Goal: Transaction & Acquisition: Purchase product/service

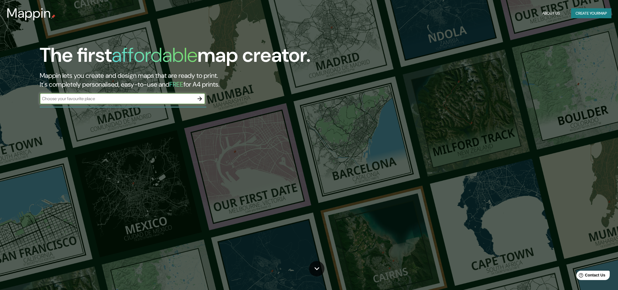
click at [171, 101] on input "text" at bounding box center [117, 99] width 155 height 6
type input "briviesca"
click at [203, 101] on icon "button" at bounding box center [200, 99] width 7 height 7
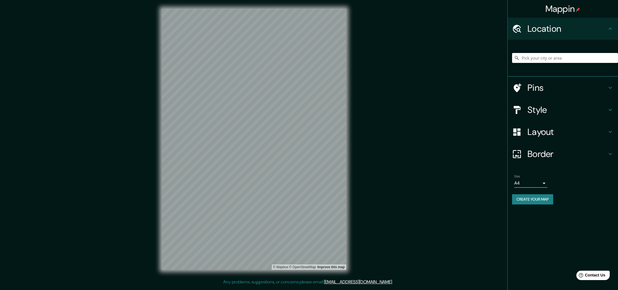
click at [572, 61] on input "Pick your city or area" at bounding box center [565, 58] width 106 height 10
type input "Briviesca, provincia de Burgos, España"
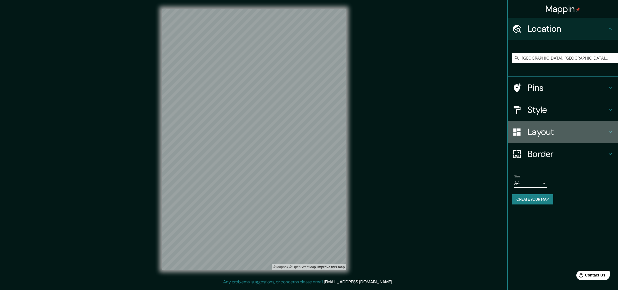
click at [549, 134] on h4 "Layout" at bounding box center [568, 131] width 80 height 11
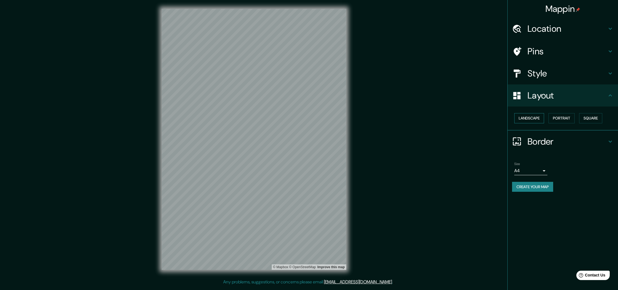
click at [542, 117] on button "Landscape" at bounding box center [530, 118] width 30 height 10
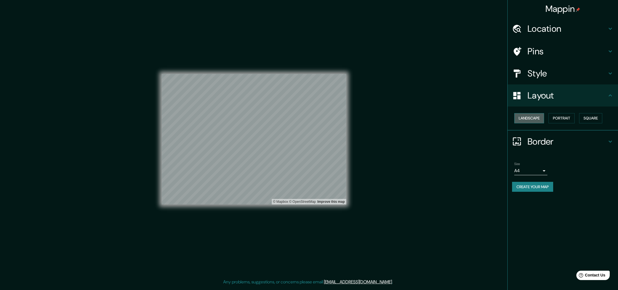
click at [541, 118] on button "Landscape" at bounding box center [530, 118] width 30 height 10
click at [562, 118] on button "Portrait" at bounding box center [562, 118] width 26 height 10
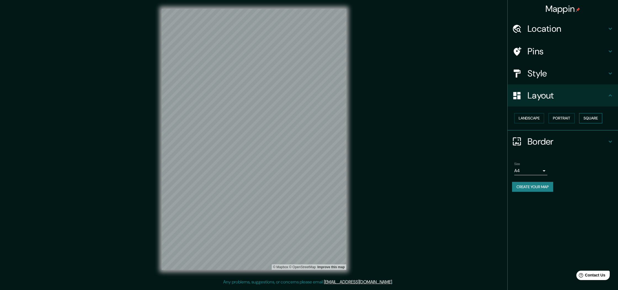
click at [589, 116] on button "Square" at bounding box center [590, 118] width 23 height 10
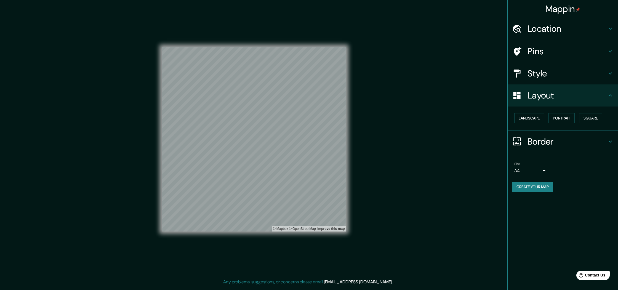
click at [534, 74] on h4 "Style" at bounding box center [568, 73] width 80 height 11
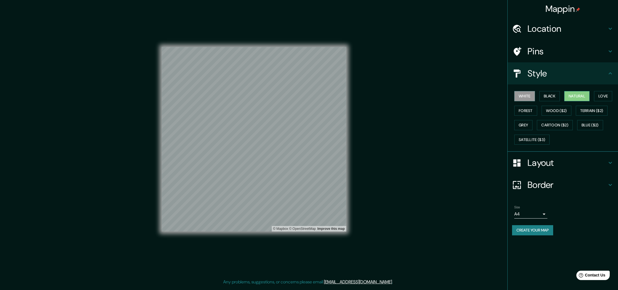
click at [578, 95] on button "Natural" at bounding box center [577, 96] width 25 height 10
click at [608, 95] on button "Love" at bounding box center [603, 96] width 18 height 10
click at [529, 112] on button "Forest" at bounding box center [526, 111] width 23 height 10
click at [557, 111] on button "Wood ($2)" at bounding box center [557, 111] width 30 height 10
click at [594, 111] on button "Terrain ($2)" at bounding box center [592, 111] width 32 height 10
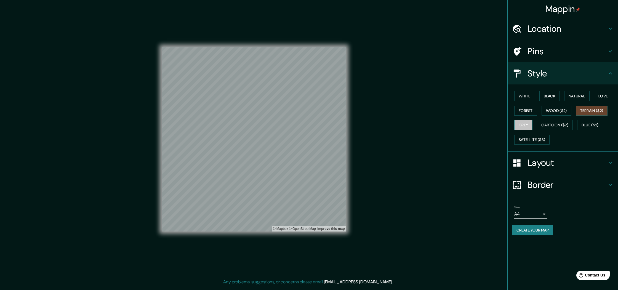
click at [527, 125] on button "Grey" at bounding box center [524, 125] width 18 height 10
click at [550, 125] on button "Cartoon ($2)" at bounding box center [555, 125] width 36 height 10
click at [594, 125] on button "Blue ($2)" at bounding box center [591, 125] width 26 height 10
click at [534, 138] on button "Satellite ($3)" at bounding box center [532, 140] width 35 height 10
click at [526, 98] on button "White" at bounding box center [525, 96] width 21 height 10
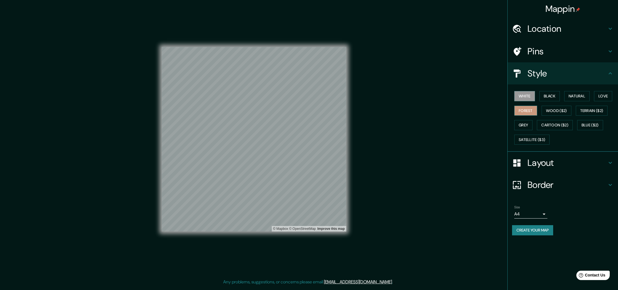
click at [526, 108] on button "Forest" at bounding box center [526, 111] width 23 height 10
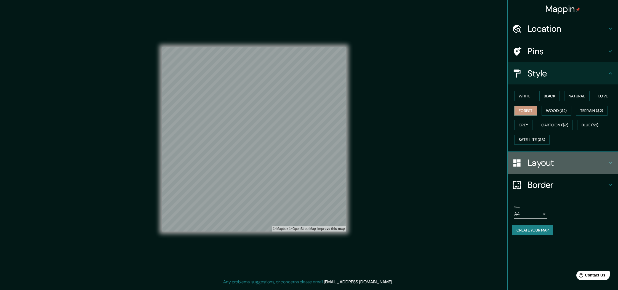
click at [551, 162] on h4 "Layout" at bounding box center [568, 162] width 80 height 11
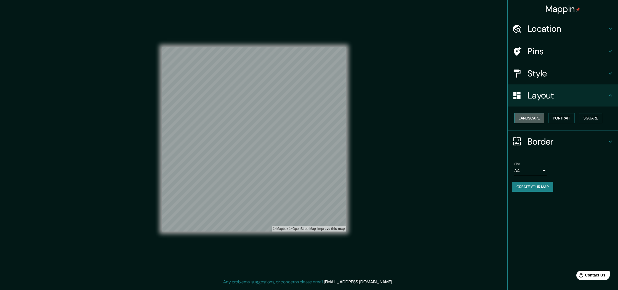
click at [531, 118] on button "Landscape" at bounding box center [530, 118] width 30 height 10
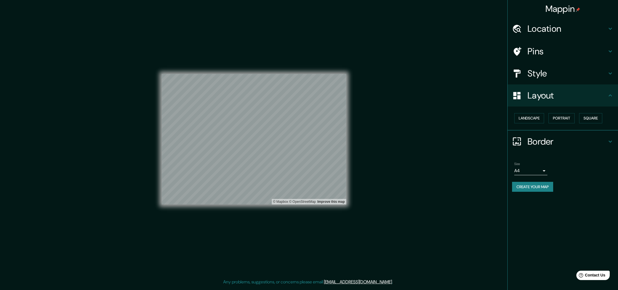
click at [540, 170] on body "Mappin Location Briviesca, provincia de Burgos, España Briviesca provincia de B…" at bounding box center [309, 145] width 618 height 290
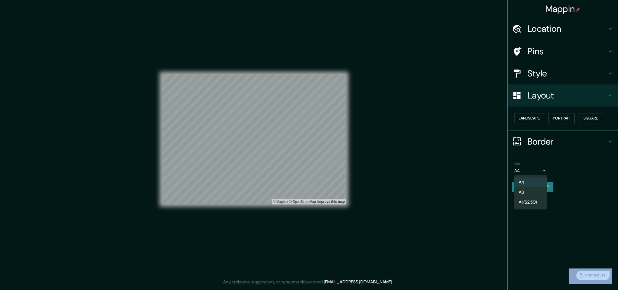
click at [540, 170] on div at bounding box center [309, 145] width 618 height 290
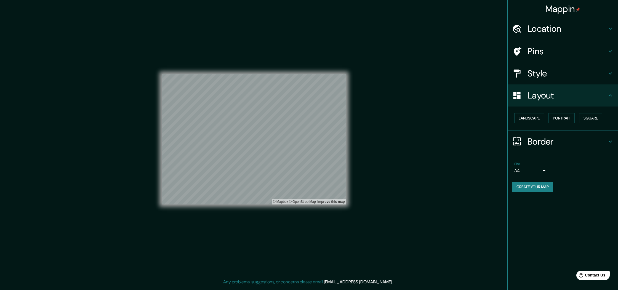
click at [566, 248] on div "Mappin Location Briviesca, provincia de Burgos, España Briviesca provincia de B…" at bounding box center [563, 145] width 111 height 290
click at [532, 185] on button "Create your map" at bounding box center [532, 187] width 41 height 10
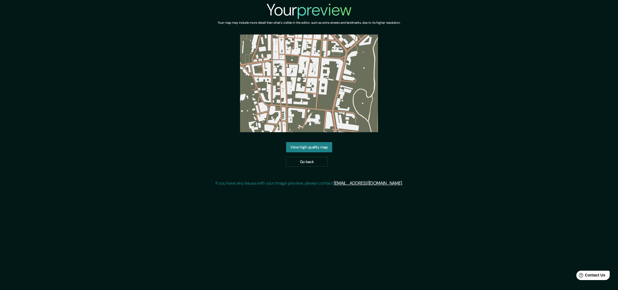
click at [317, 150] on link "View high quality map" at bounding box center [309, 147] width 46 height 10
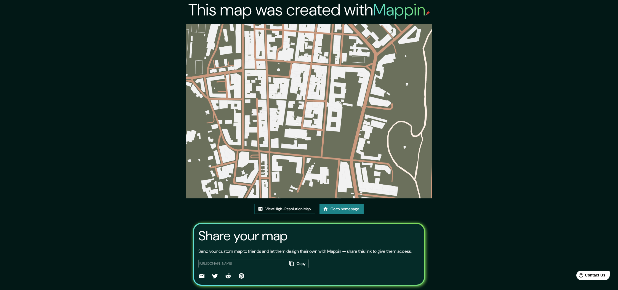
click at [303, 134] on img at bounding box center [309, 111] width 246 height 174
click at [298, 124] on img at bounding box center [309, 111] width 246 height 174
click at [296, 136] on img at bounding box center [309, 111] width 246 height 174
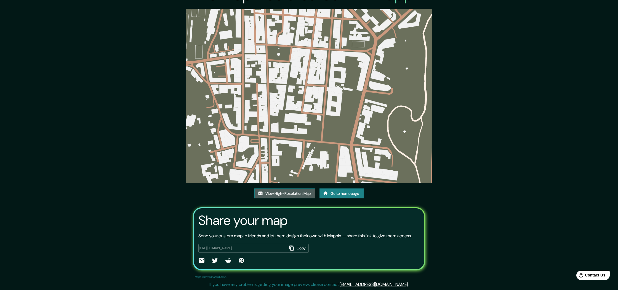
click at [300, 189] on link "View High-Resolution Map" at bounding box center [285, 194] width 61 height 10
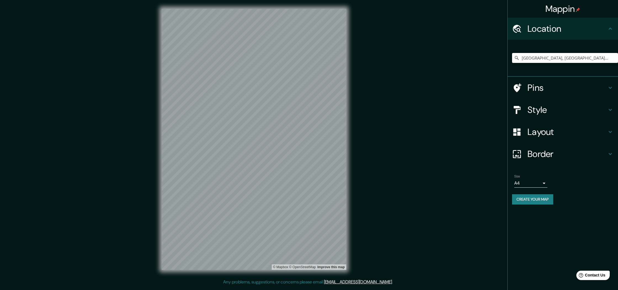
click at [539, 87] on h4 "Pins" at bounding box center [568, 87] width 80 height 11
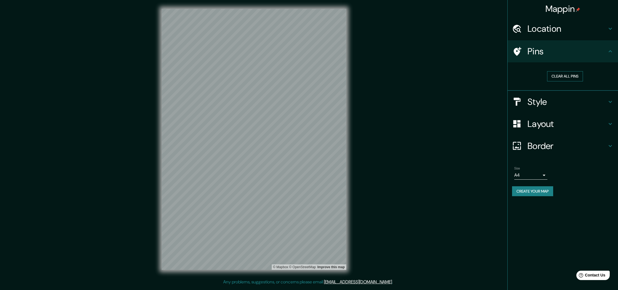
click at [566, 77] on button "Clear all pins" at bounding box center [565, 76] width 36 height 10
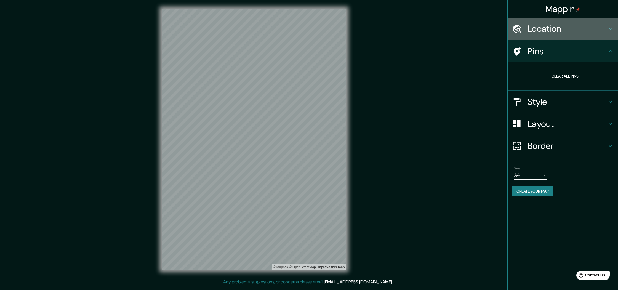
drag, startPoint x: 581, startPoint y: 24, endPoint x: 568, endPoint y: 30, distance: 14.4
click at [581, 24] on h4 "Location" at bounding box center [568, 28] width 80 height 11
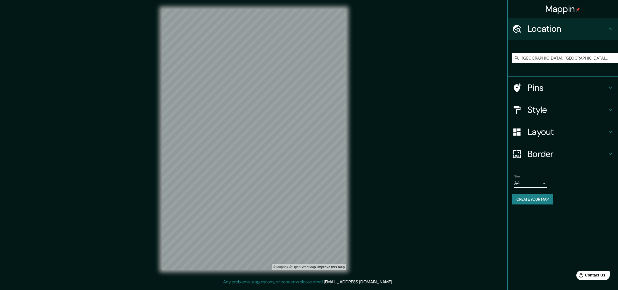
click at [544, 60] on input "Briviesca, provincia de Burgos, España" at bounding box center [565, 58] width 106 height 10
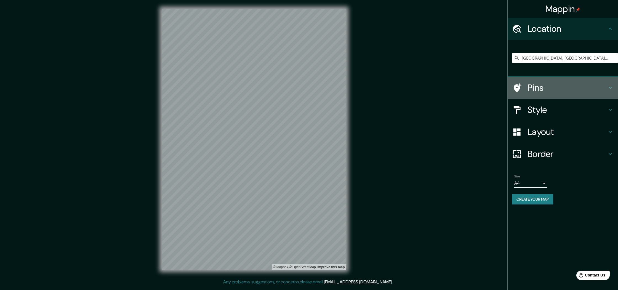
click at [565, 92] on h4 "Pins" at bounding box center [568, 87] width 80 height 11
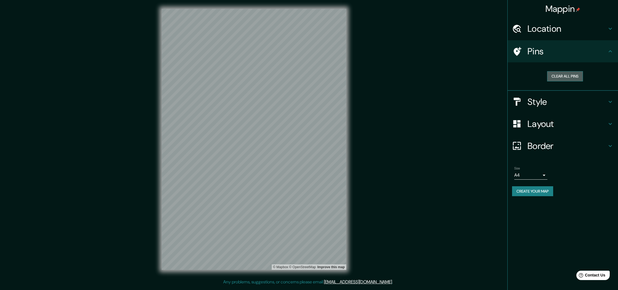
click at [565, 74] on button "Clear all pins" at bounding box center [565, 76] width 36 height 10
click at [561, 53] on h4 "Pins" at bounding box center [568, 51] width 80 height 11
click at [549, 100] on h4 "Style" at bounding box center [568, 101] width 80 height 11
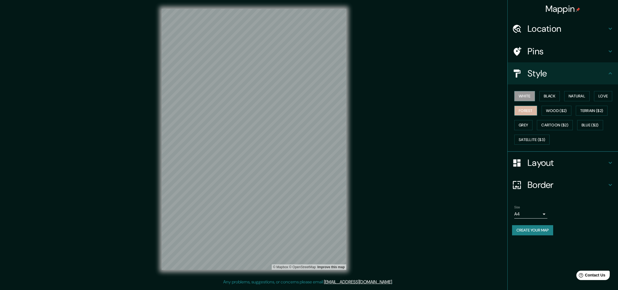
click at [529, 114] on button "Forest" at bounding box center [526, 111] width 23 height 10
click at [541, 164] on h4 "Layout" at bounding box center [568, 162] width 80 height 11
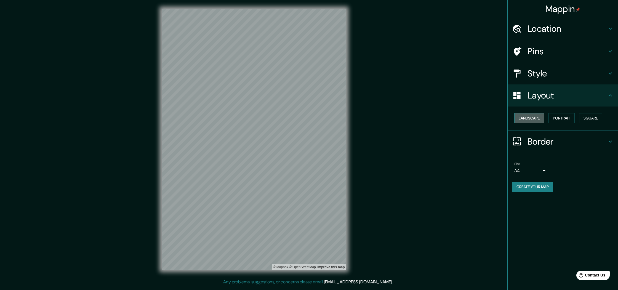
click at [533, 118] on button "Landscape" at bounding box center [530, 118] width 30 height 10
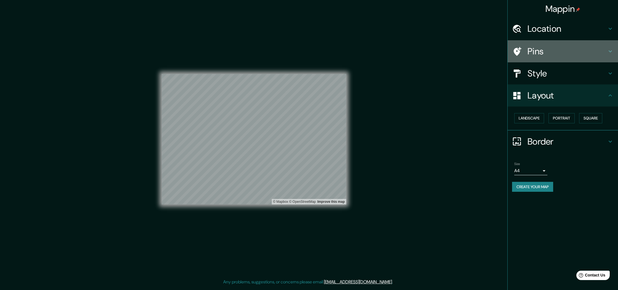
click at [531, 49] on h4 "Pins" at bounding box center [568, 51] width 80 height 11
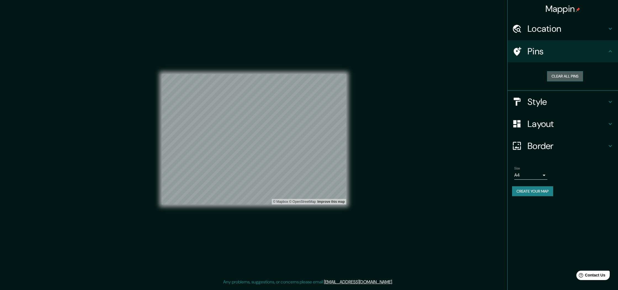
click at [560, 77] on button "Clear all pins" at bounding box center [565, 76] width 36 height 10
click at [562, 75] on button "Clear all pins" at bounding box center [565, 76] width 36 height 10
click at [548, 49] on h4 "Pins" at bounding box center [568, 51] width 80 height 11
click at [547, 144] on h4 "Border" at bounding box center [568, 146] width 80 height 11
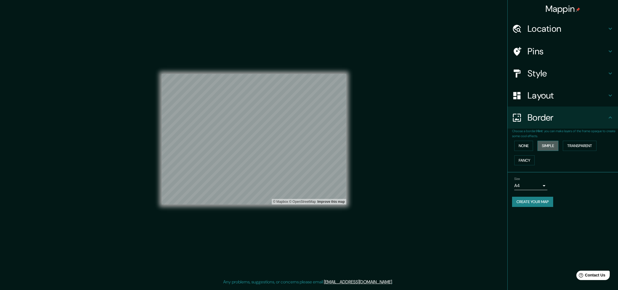
click at [543, 147] on button "Simple" at bounding box center [548, 146] width 21 height 10
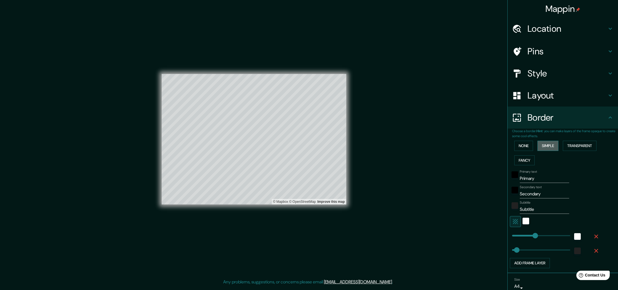
click at [543, 147] on button "Simple" at bounding box center [548, 146] width 21 height 10
type input "268"
type input "54"
click at [529, 147] on button "None" at bounding box center [524, 146] width 19 height 10
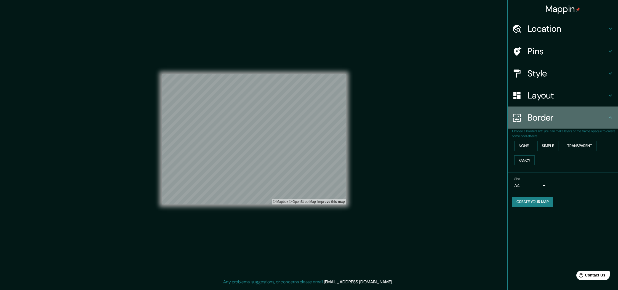
click at [562, 120] on h4 "Border" at bounding box center [568, 117] width 80 height 11
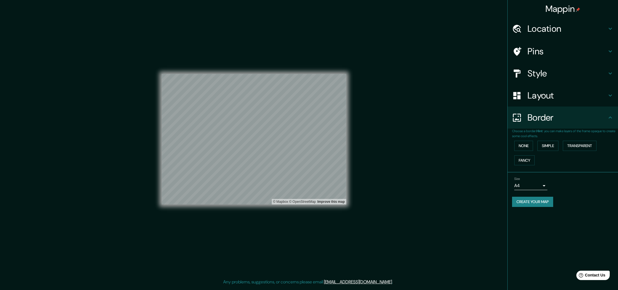
drag, startPoint x: 542, startPoint y: 202, endPoint x: 533, endPoint y: 200, distance: 9.3
click at [542, 202] on button "Create your map" at bounding box center [532, 202] width 41 height 10
click at [536, 203] on button "Create your map" at bounding box center [532, 202] width 41 height 10
click at [526, 199] on button "Create your map" at bounding box center [532, 202] width 41 height 10
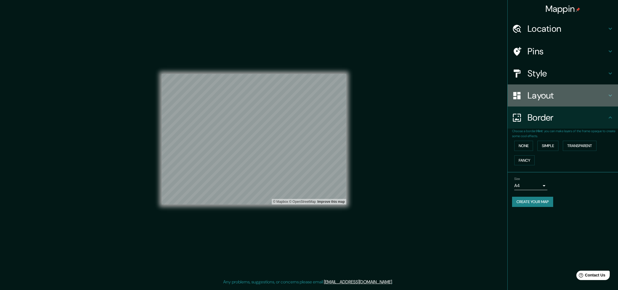
click at [537, 94] on h4 "Layout" at bounding box center [568, 95] width 80 height 11
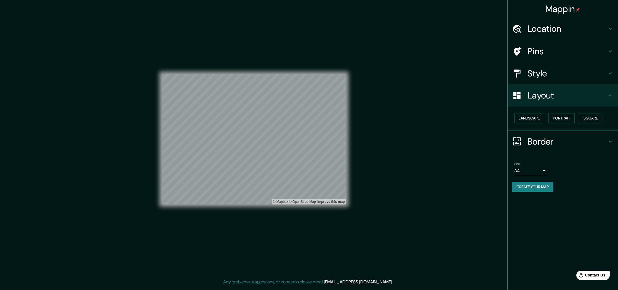
click at [545, 95] on h4 "Layout" at bounding box center [568, 95] width 80 height 11
click at [533, 170] on body "Mappin Location Briviesca, provincia de Burgos, España Pins Style Layout Landsc…" at bounding box center [309, 145] width 618 height 290
click at [528, 185] on li "A4" at bounding box center [531, 183] width 33 height 10
click at [529, 189] on button "Create your map" at bounding box center [532, 187] width 41 height 10
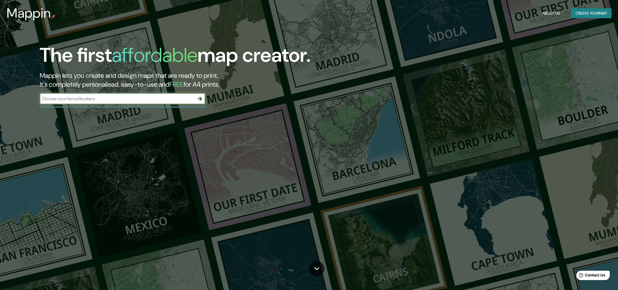
click at [121, 96] on input "text" at bounding box center [117, 99] width 155 height 6
type input "briviesca"
click at [205, 99] on button "button" at bounding box center [199, 98] width 11 height 11
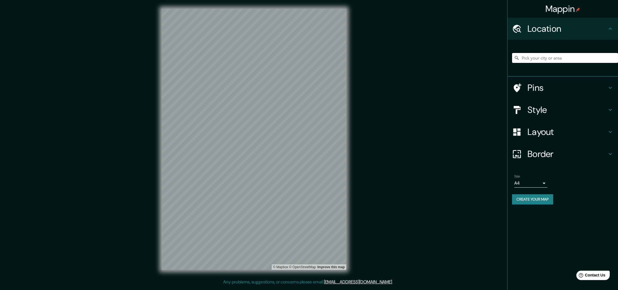
click at [541, 58] on input "Pick your city or area" at bounding box center [565, 58] width 106 height 10
click at [547, 58] on input "briviesca" at bounding box center [565, 58] width 106 height 10
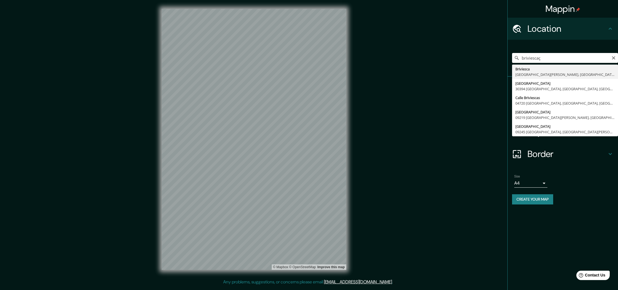
type input "Briviesca, provincia de Burgos, España"
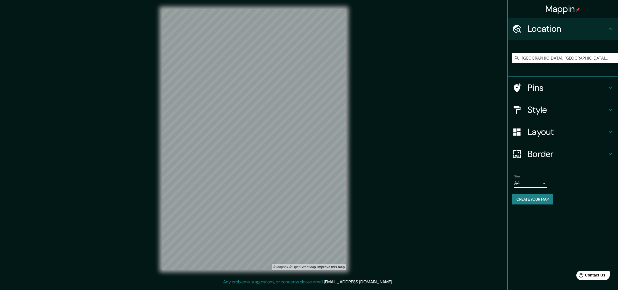
click at [548, 105] on h4 "Style" at bounding box center [568, 109] width 80 height 11
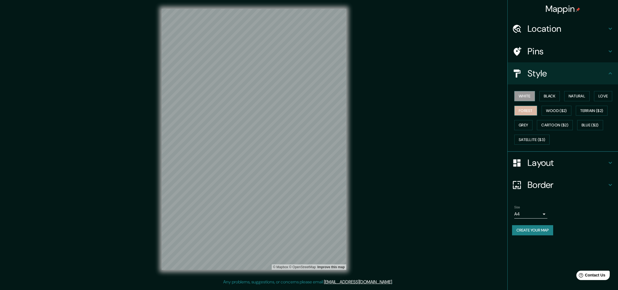
click at [525, 115] on button "Forest" at bounding box center [526, 111] width 23 height 10
click at [526, 121] on button "Grey" at bounding box center [524, 125] width 18 height 10
click at [563, 105] on div "White Black Natural Love Forest Wood ($2) Terrain ($2) Grey Cartoon ($2) Blue (…" at bounding box center [565, 118] width 106 height 58
click at [577, 98] on button "Natural" at bounding box center [577, 96] width 25 height 10
click at [554, 97] on button "Black" at bounding box center [550, 96] width 21 height 10
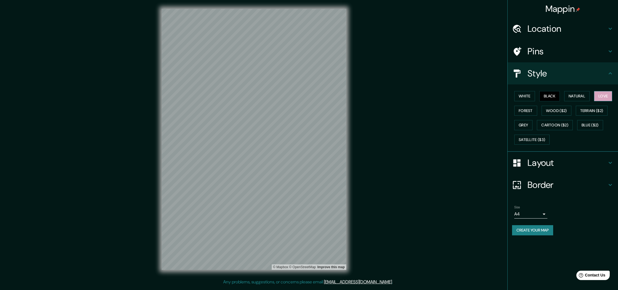
click at [603, 97] on button "Love" at bounding box center [603, 96] width 18 height 10
click at [529, 111] on button "Forest" at bounding box center [526, 111] width 23 height 10
click at [526, 121] on button "Grey" at bounding box center [524, 125] width 18 height 10
click at [535, 164] on h4 "Layout" at bounding box center [568, 162] width 80 height 11
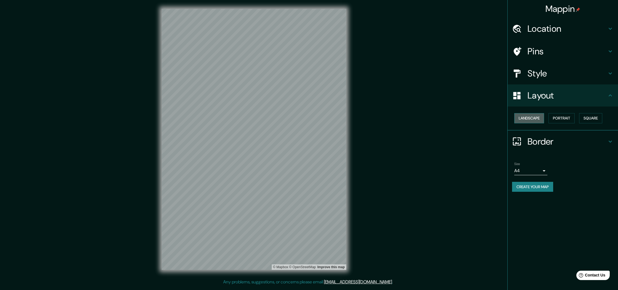
click at [536, 119] on button "Landscape" at bounding box center [530, 118] width 30 height 10
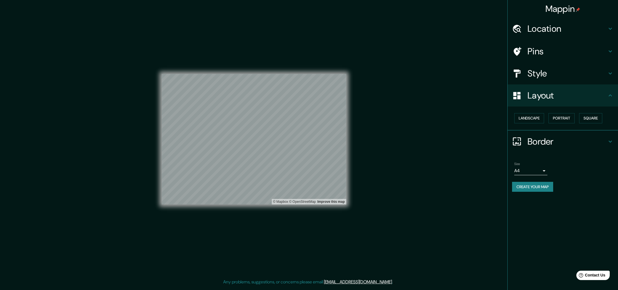
click at [541, 74] on h4 "Style" at bounding box center [568, 73] width 80 height 11
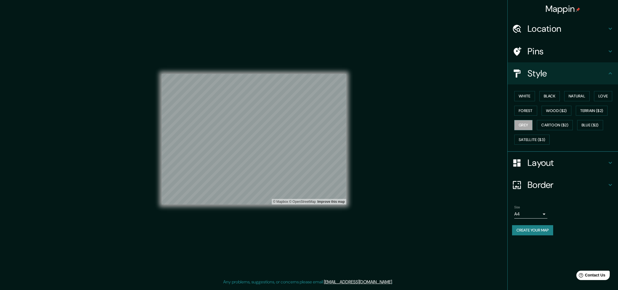
click at [539, 73] on h4 "Style" at bounding box center [568, 73] width 80 height 11
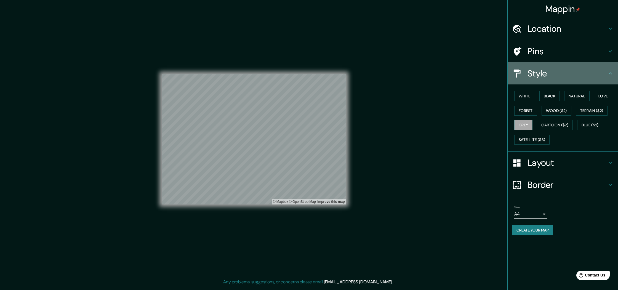
click at [538, 77] on h4 "Style" at bounding box center [568, 73] width 80 height 11
click at [613, 73] on icon at bounding box center [610, 73] width 7 height 7
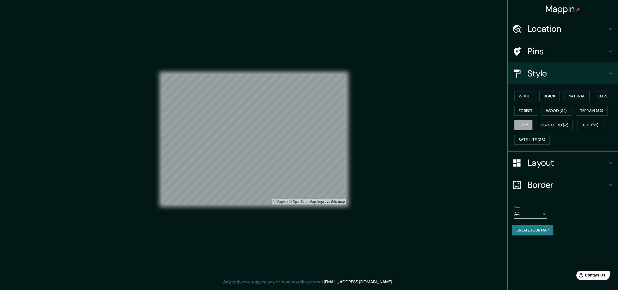
click at [541, 230] on button "Create your map" at bounding box center [532, 230] width 41 height 10
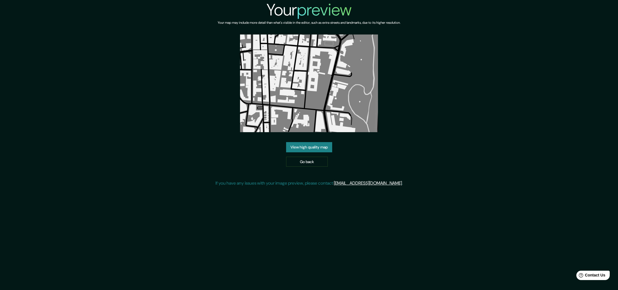
click at [313, 147] on link "View high quality map" at bounding box center [309, 147] width 46 height 10
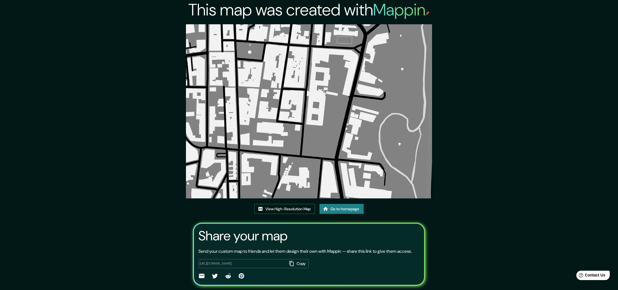
click at [300, 210] on link "View High-Resolution Map" at bounding box center [285, 209] width 61 height 10
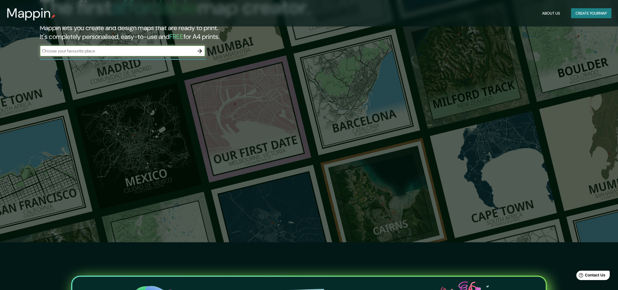
scroll to position [47, 0]
click at [154, 53] on input "text" at bounding box center [117, 51] width 155 height 6
type input "briviesca"
click at [205, 52] on button "button" at bounding box center [199, 51] width 11 height 11
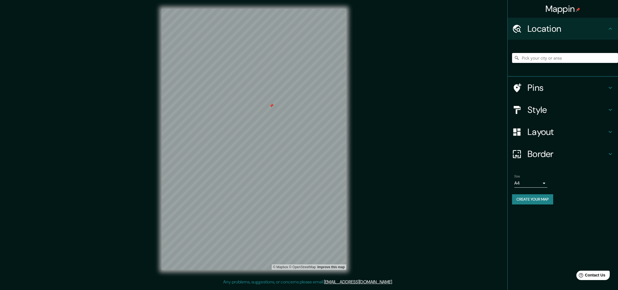
click at [271, 104] on div at bounding box center [271, 106] width 4 height 4
click at [537, 134] on h4 "Layout" at bounding box center [568, 131] width 80 height 11
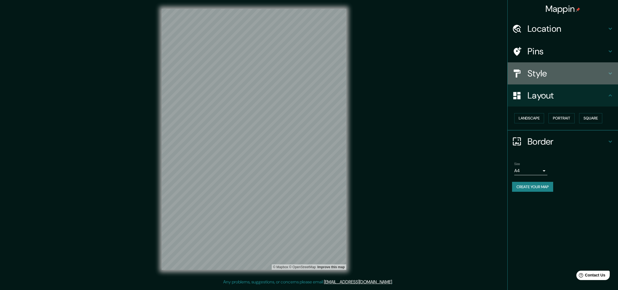
click at [550, 76] on h4 "Style" at bounding box center [568, 73] width 80 height 11
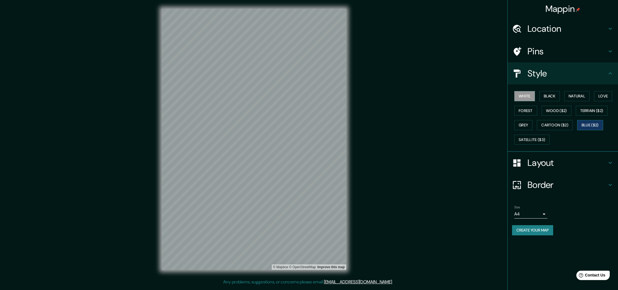
drag, startPoint x: 593, startPoint y: 124, endPoint x: 589, endPoint y: 124, distance: 3.9
click at [593, 124] on button "Blue ($2)" at bounding box center [591, 125] width 26 height 10
click at [560, 124] on button "Cartoon ($2)" at bounding box center [555, 125] width 36 height 10
click at [533, 139] on button "Satellite ($3)" at bounding box center [532, 140] width 35 height 10
click at [525, 98] on button "White" at bounding box center [525, 96] width 21 height 10
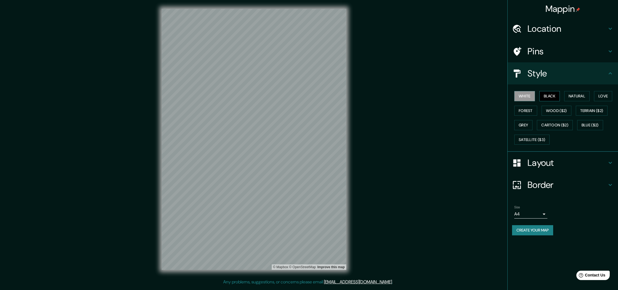
click at [548, 97] on button "Black" at bounding box center [550, 96] width 21 height 10
click at [573, 97] on button "Natural" at bounding box center [577, 96] width 25 height 10
click at [602, 96] on button "Love" at bounding box center [603, 96] width 18 height 10
click at [526, 110] on button "Forest" at bounding box center [526, 111] width 23 height 10
click at [550, 24] on h4 "Location" at bounding box center [568, 28] width 80 height 11
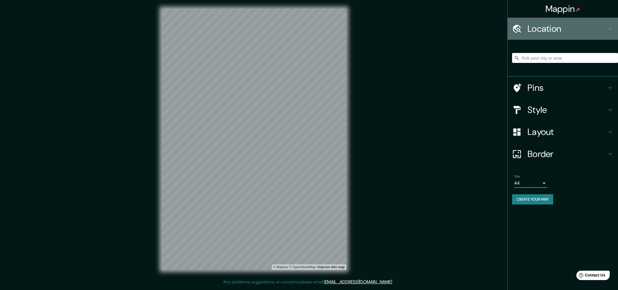
click at [550, 25] on h4 "Location" at bounding box center [568, 28] width 80 height 11
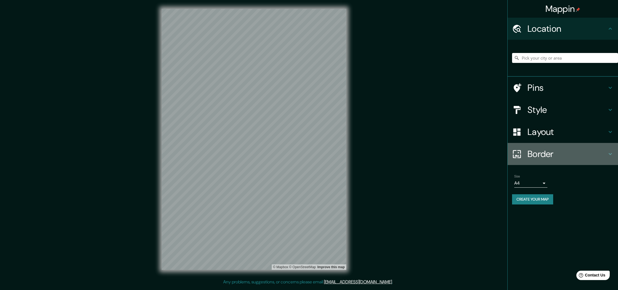
click at [544, 149] on h4 "Border" at bounding box center [568, 154] width 80 height 11
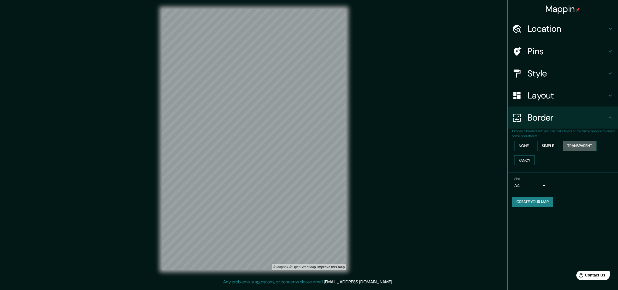
click at [573, 147] on button "Transparent" at bounding box center [580, 146] width 34 height 10
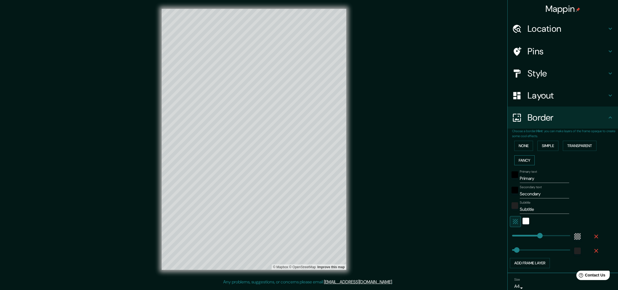
click at [533, 159] on button "Fancy" at bounding box center [525, 160] width 20 height 10
click at [528, 149] on button "None" at bounding box center [524, 146] width 19 height 10
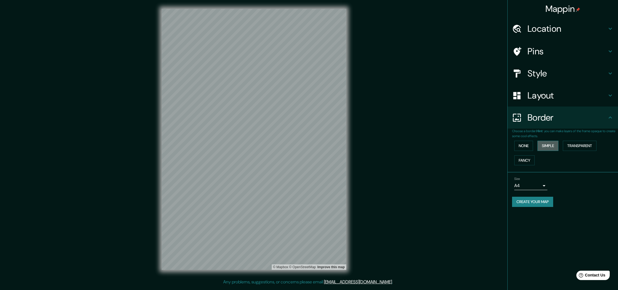
click at [541, 147] on button "Simple" at bounding box center [548, 146] width 21 height 10
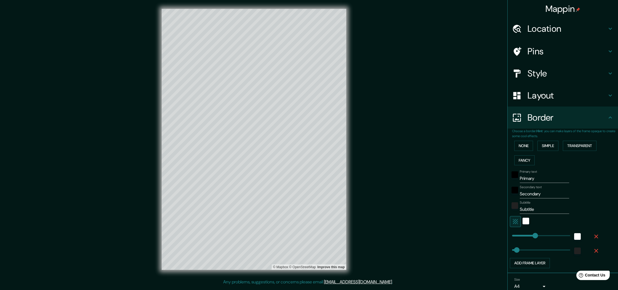
click at [523, 96] on div at bounding box center [519, 96] width 15 height 10
type input "268"
type input "54"
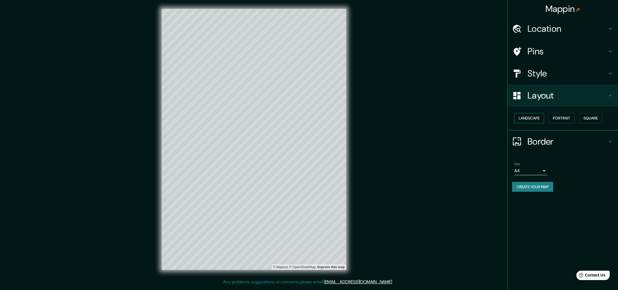
click at [541, 115] on button "Landscape" at bounding box center [530, 118] width 30 height 10
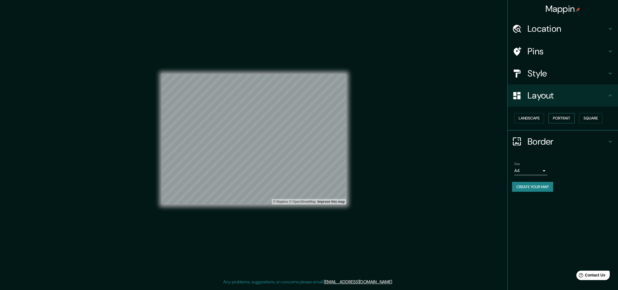
click at [560, 118] on button "Portrait" at bounding box center [562, 118] width 26 height 10
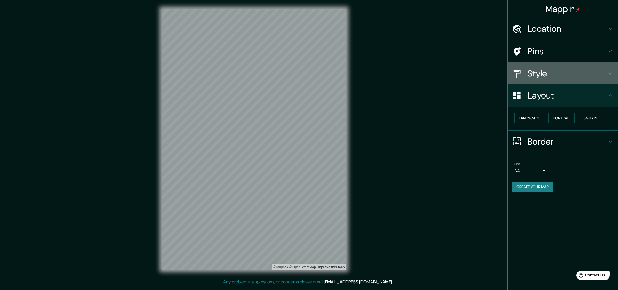
click at [535, 68] on h4 "Style" at bounding box center [568, 73] width 80 height 11
